Goal: Information Seeking & Learning: Learn about a topic

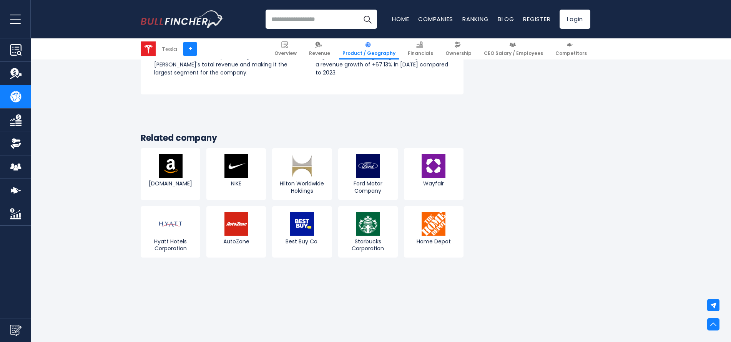
scroll to position [845, 0]
click at [181, 167] on img at bounding box center [171, 166] width 24 height 24
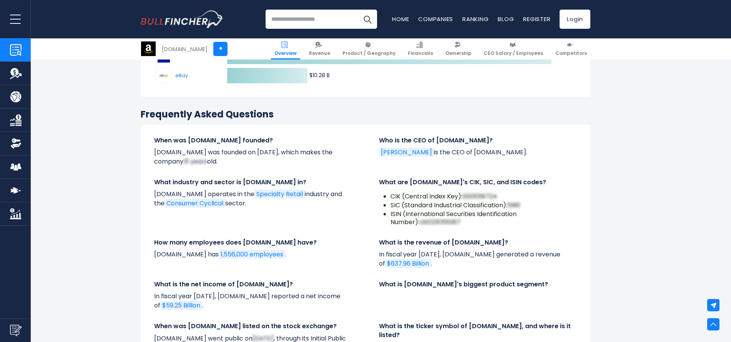
scroll to position [2535, 0]
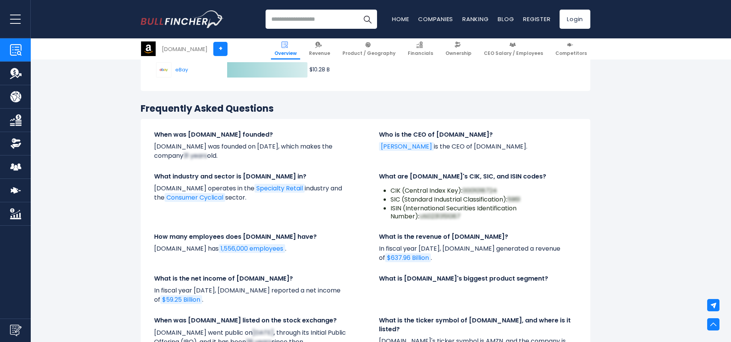
drag, startPoint x: 730, startPoint y: 250, endPoint x: 735, endPoint y: 271, distance: 21.3
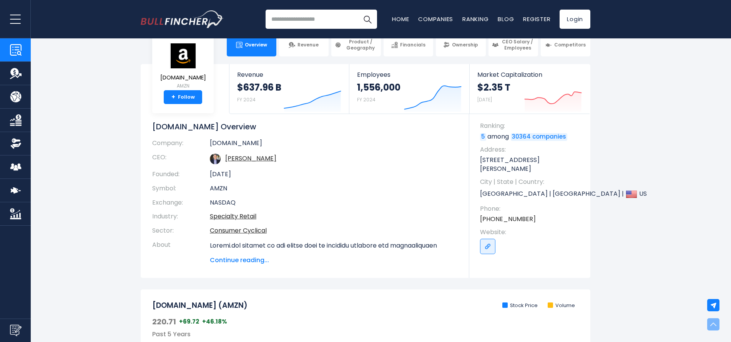
scroll to position [0, 0]
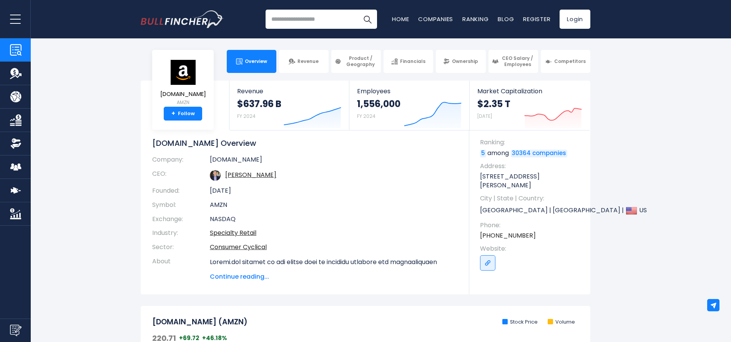
click at [315, 20] on input "search" at bounding box center [320, 19] width 111 height 19
type input "**********"
click at [440, 18] on link "Companies" at bounding box center [435, 19] width 35 height 8
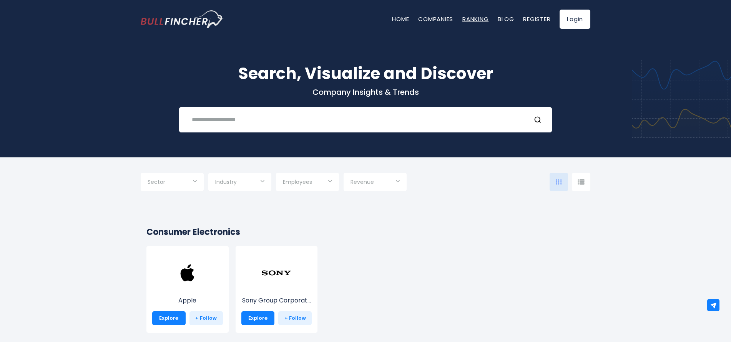
click at [477, 17] on link "Ranking" at bounding box center [475, 19] width 26 height 8
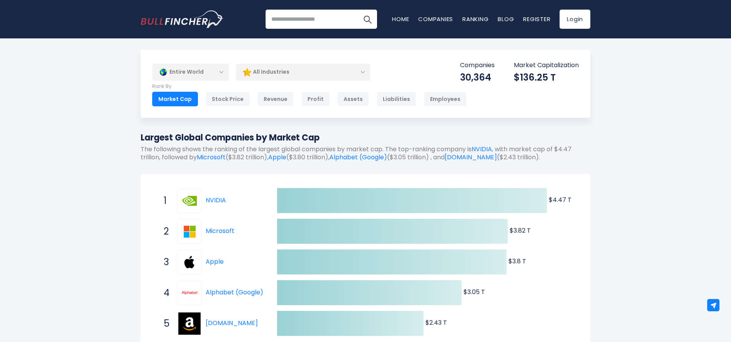
click at [221, 72] on div "Entire World" at bounding box center [190, 72] width 77 height 18
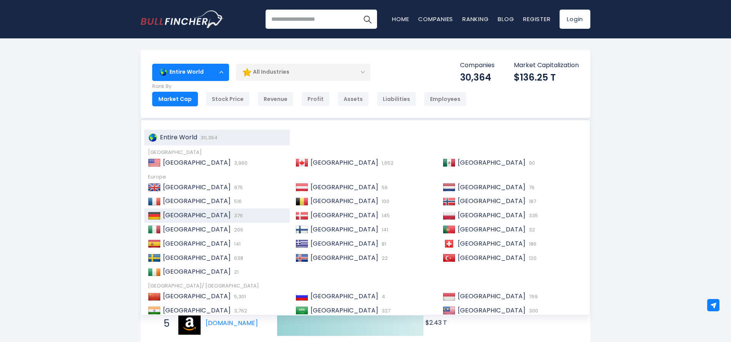
click at [177, 211] on div "Germany 376" at bounding box center [217, 216] width 146 height 14
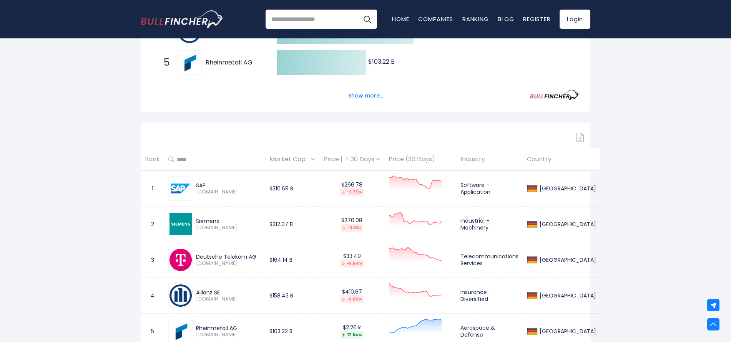
scroll to position [307, 0]
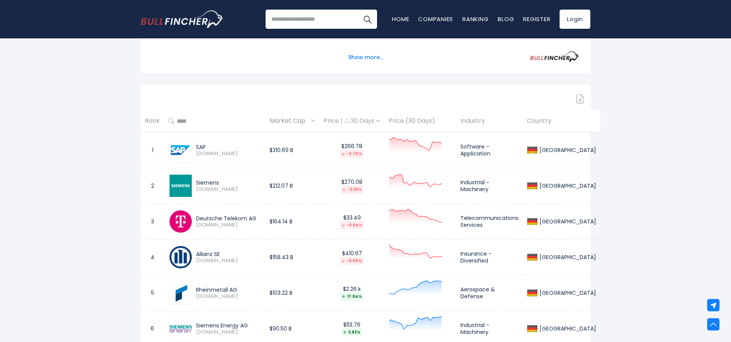
click at [380, 121] on img at bounding box center [378, 121] width 4 height 2
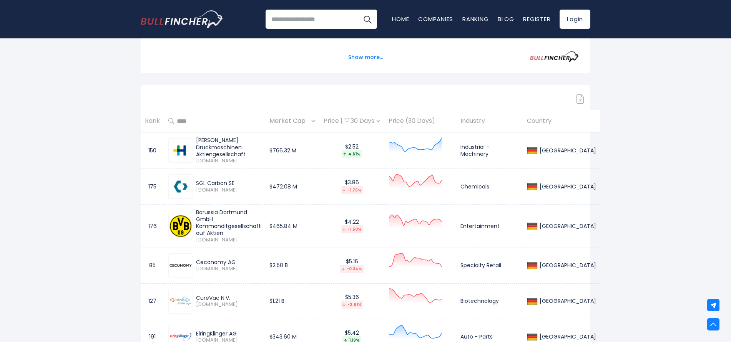
click at [433, 120] on th "Price (30 Days)" at bounding box center [420, 121] width 72 height 23
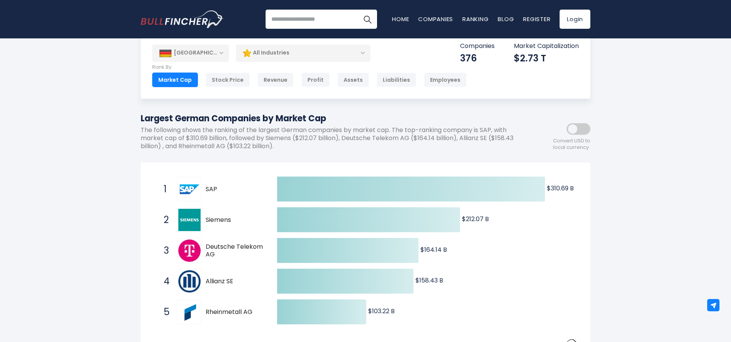
scroll to position [0, 0]
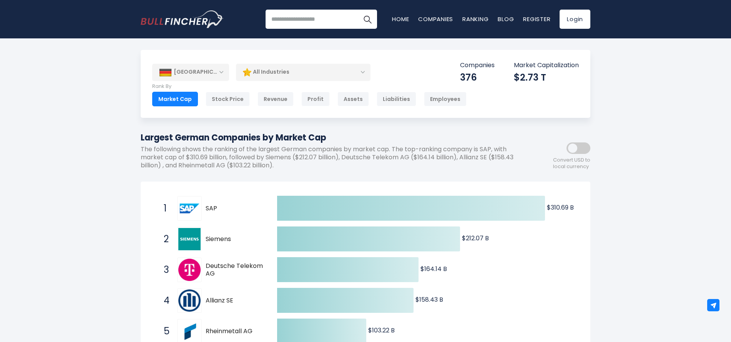
click at [221, 73] on div "[GEOGRAPHIC_DATA]" at bounding box center [190, 72] width 77 height 17
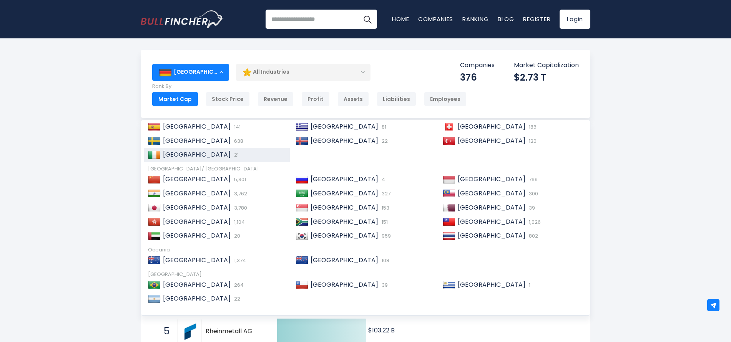
scroll to position [118, 0]
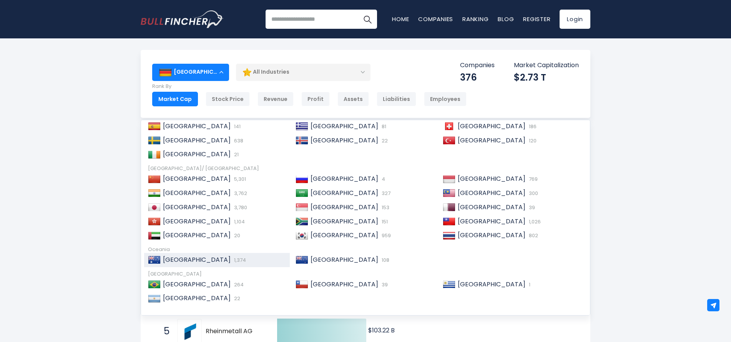
click at [185, 262] on span "[GEOGRAPHIC_DATA]" at bounding box center [197, 259] width 68 height 9
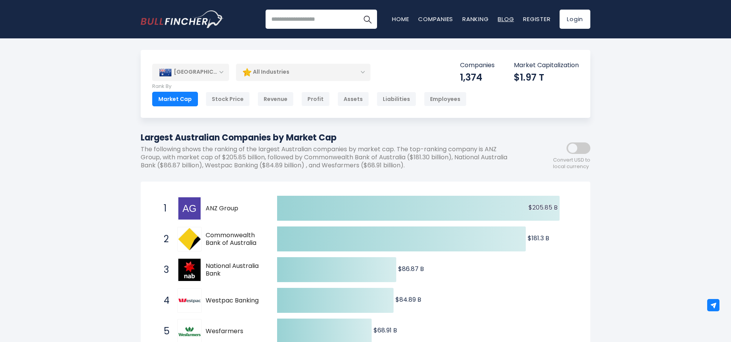
click at [504, 20] on link "Blog" at bounding box center [505, 19] width 16 height 8
